Goal: Book appointment/travel/reservation

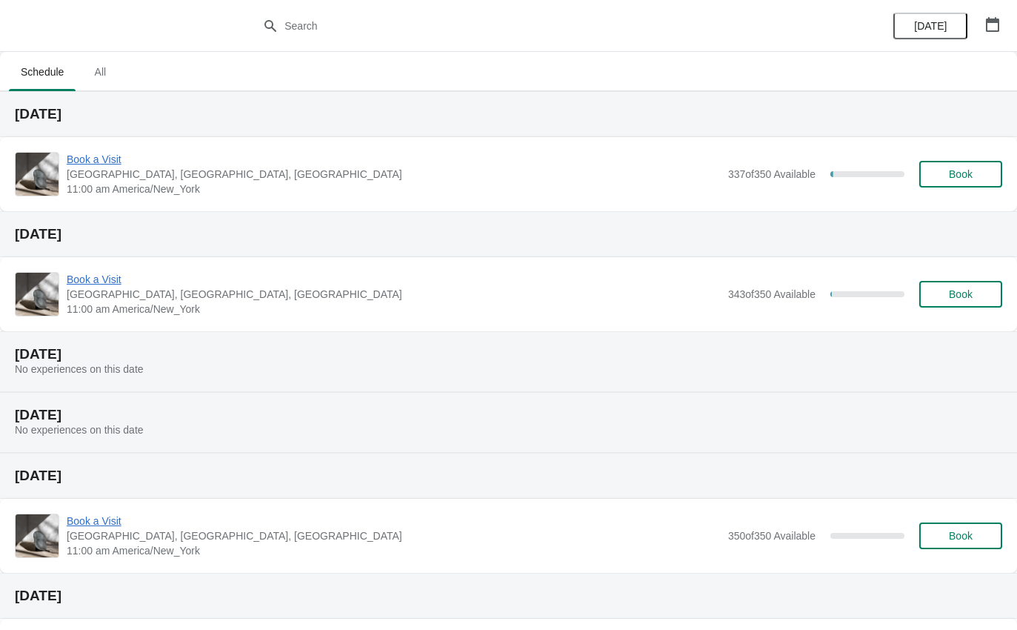
click at [111, 165] on span "Book a Visit" at bounding box center [394, 159] width 654 height 15
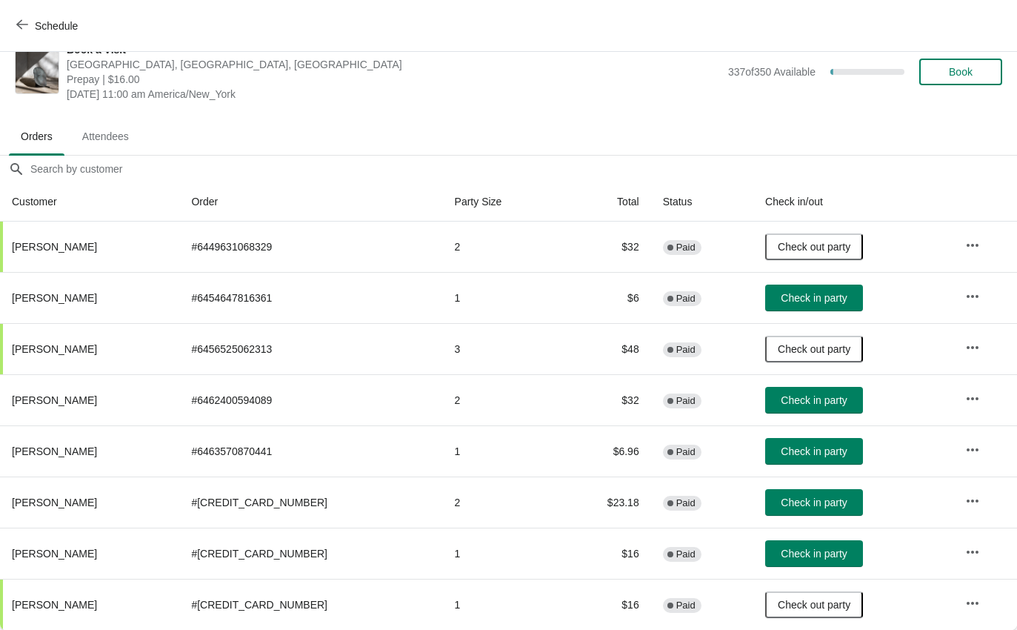
scroll to position [24, 0]
click at [815, 565] on button "Check in party" at bounding box center [814, 553] width 98 height 27
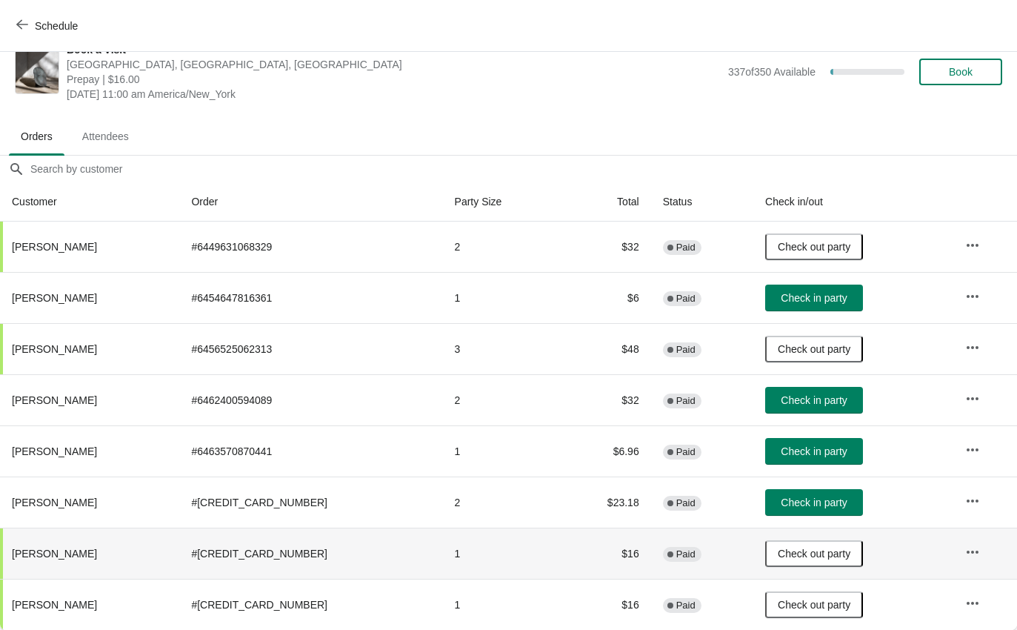
click at [792, 408] on button "Check in party" at bounding box center [814, 400] width 98 height 27
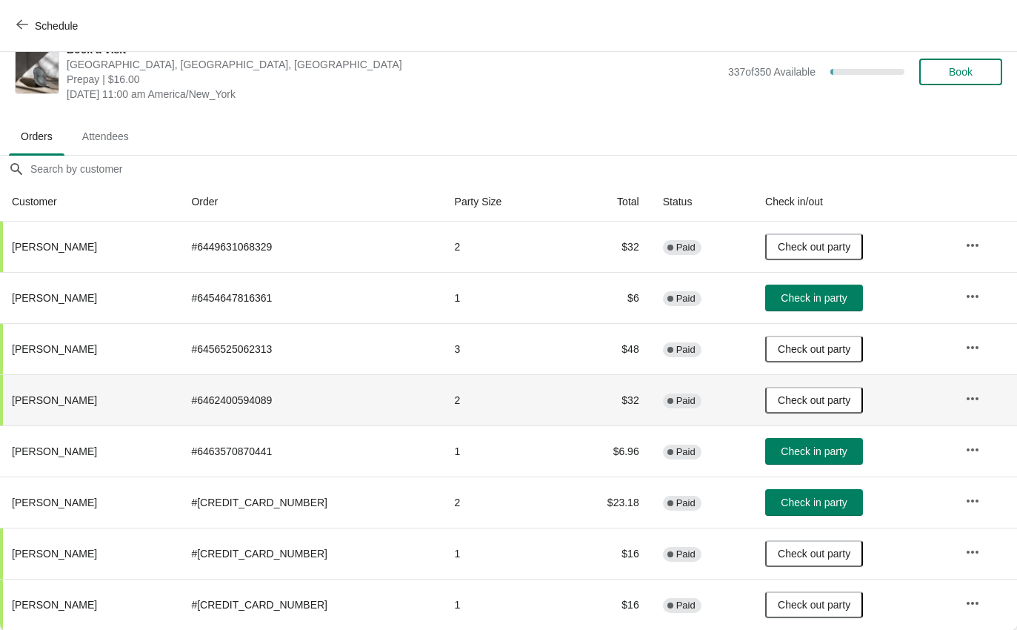
click at [44, 29] on span "Schedule" at bounding box center [56, 26] width 43 height 12
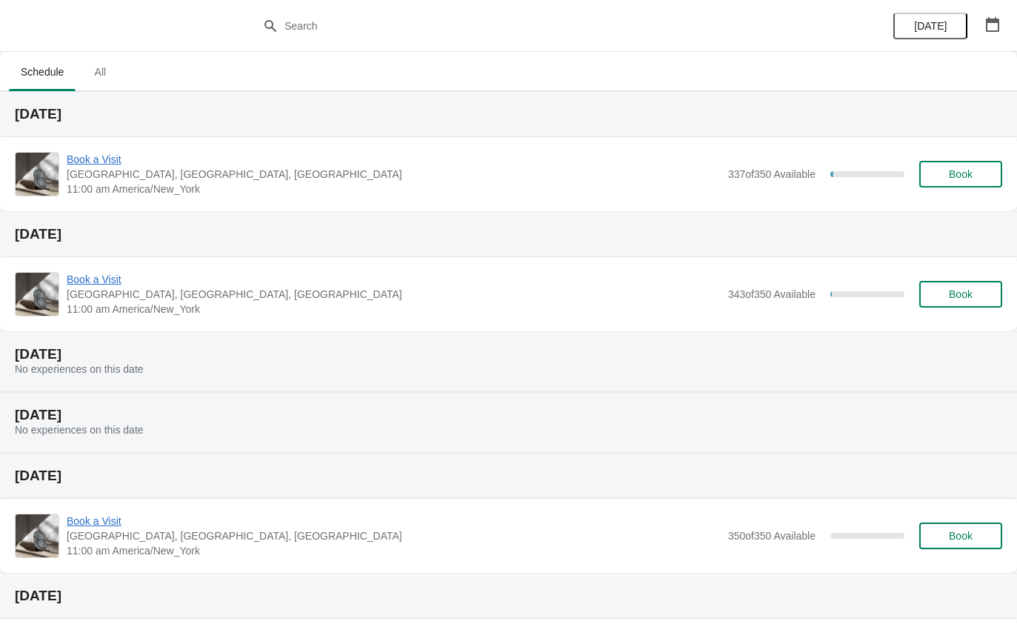
scroll to position [0, 0]
click at [109, 260] on div "Book a Visit [GEOGRAPHIC_DATA], [GEOGRAPHIC_DATA] 11:00 am America/New_York 343…" at bounding box center [508, 294] width 1017 height 74
click at [102, 282] on span "Book a Visit" at bounding box center [394, 279] width 654 height 15
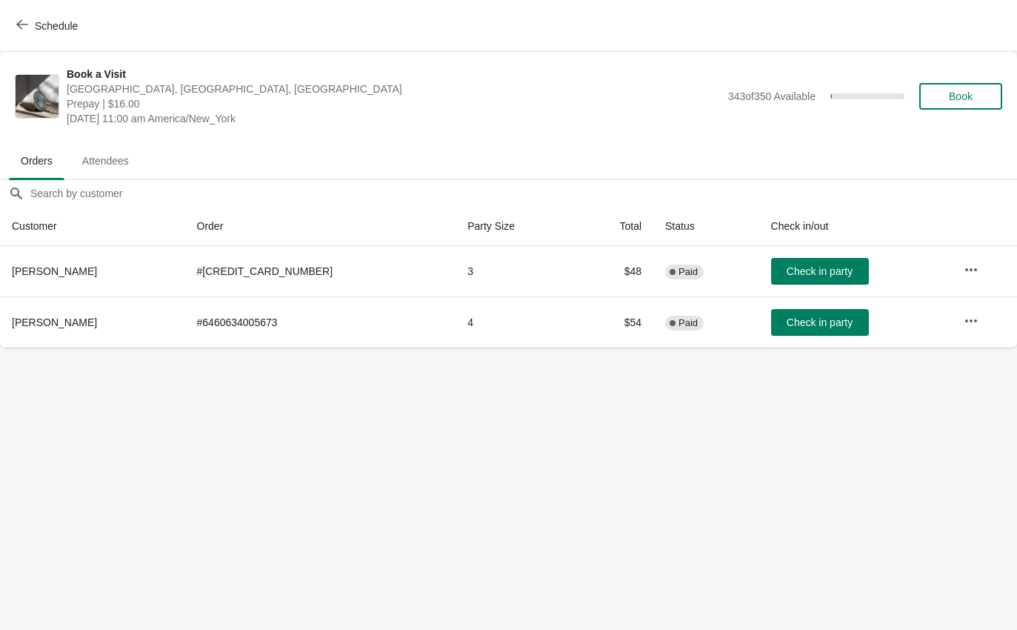
click at [14, 29] on button "Schedule" at bounding box center [48, 26] width 82 height 27
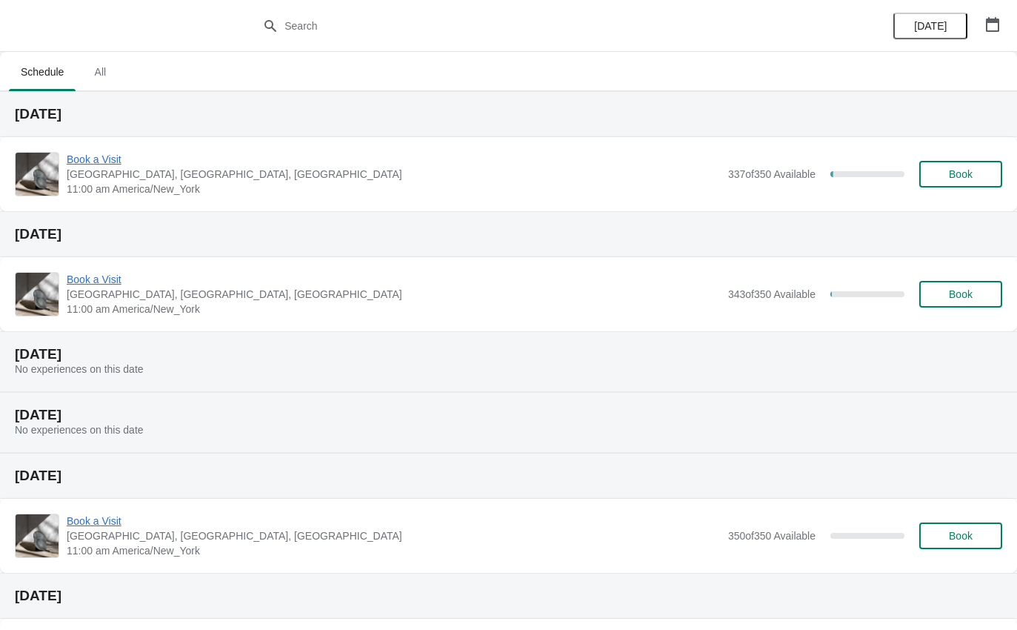
click at [91, 158] on span "Book a Visit" at bounding box center [394, 159] width 654 height 15
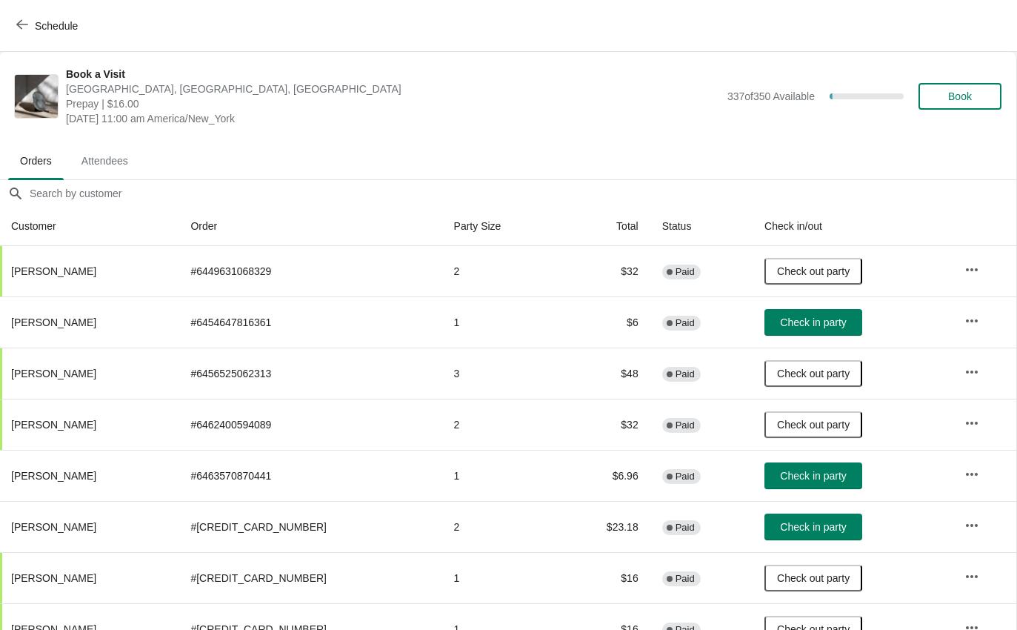
scroll to position [0, 1]
click at [19, 36] on button "Schedule" at bounding box center [48, 26] width 82 height 27
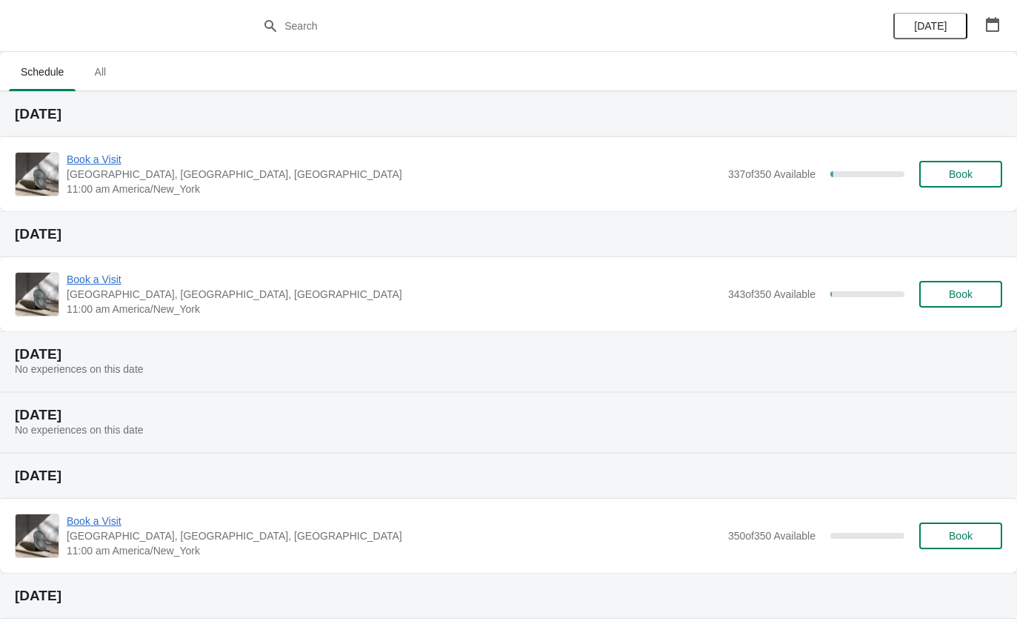
scroll to position [0, 0]
click at [127, 159] on span "Book a Visit" at bounding box center [394, 159] width 654 height 15
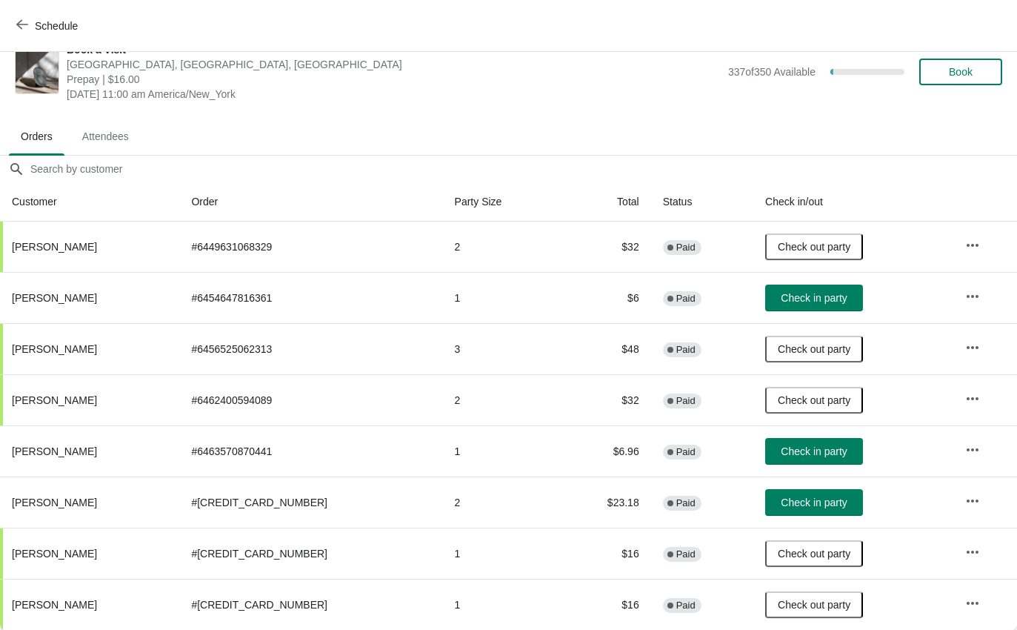
scroll to position [24, 0]
click at [30, 21] on span "Schedule" at bounding box center [48, 26] width 59 height 14
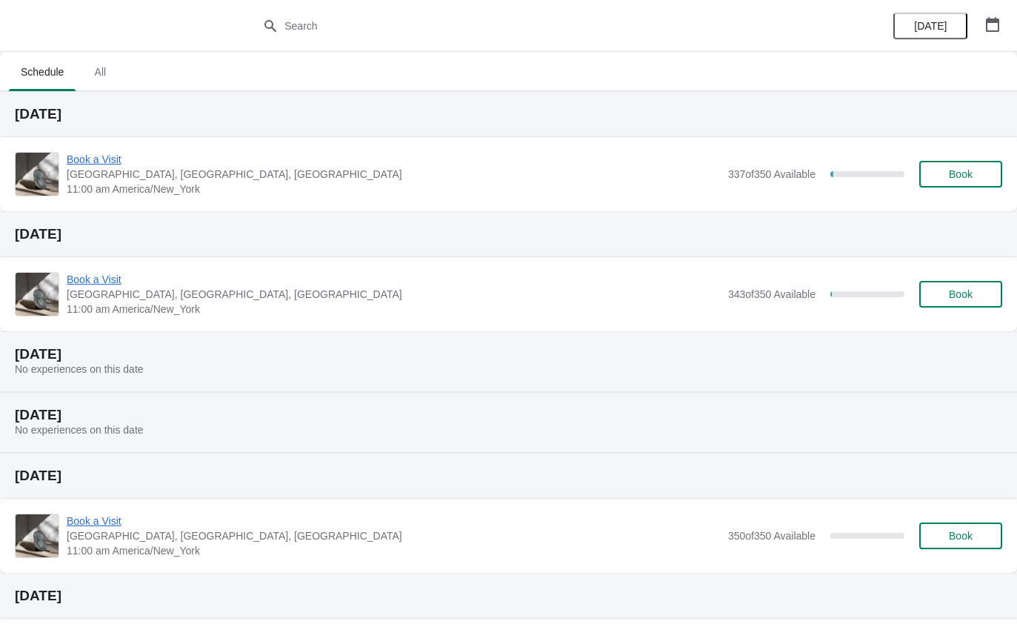
click at [110, 165] on span "Book a Visit" at bounding box center [394, 159] width 654 height 15
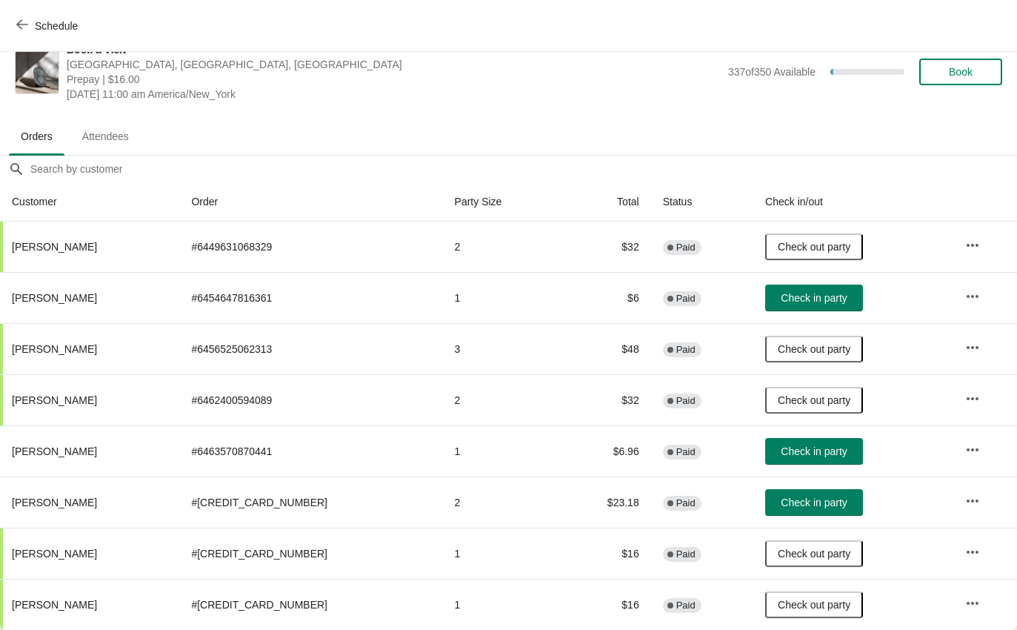
scroll to position [24, 0]
click at [797, 504] on span "Check in party" at bounding box center [814, 502] width 66 height 12
